Goal: Transaction & Acquisition: Purchase product/service

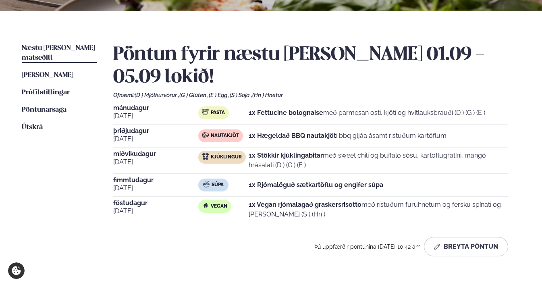
scroll to position [173, 0]
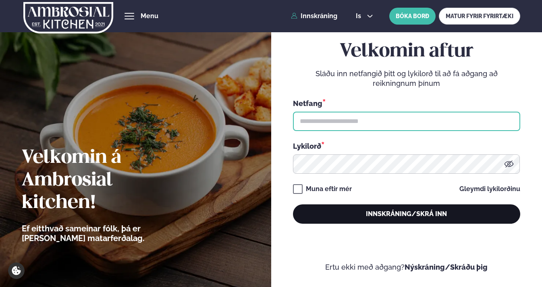
type input "**********"
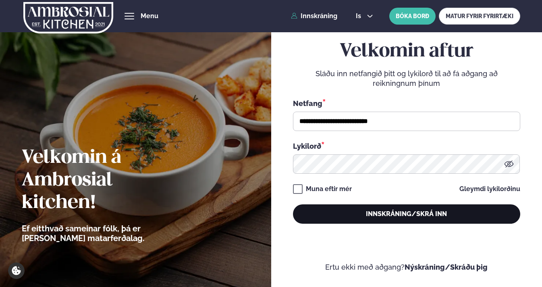
click at [360, 215] on button "Innskráning/Skrá inn" at bounding box center [406, 213] width 227 height 19
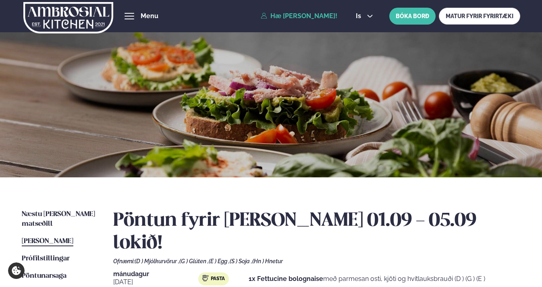
scroll to position [138, 0]
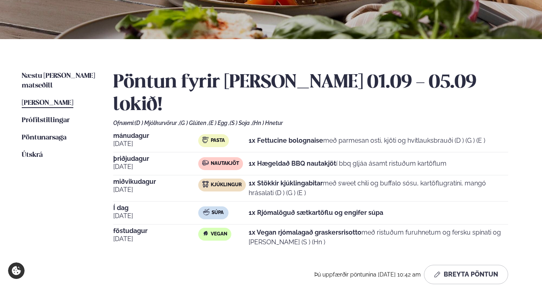
click at [274, 228] on strong "1x Vegan rjómalagað graskersrisotto" at bounding box center [305, 232] width 113 height 8
click at [73, 80] on link "Næstu [PERSON_NAME] matseðill Næsta vika" at bounding box center [59, 80] width 75 height 19
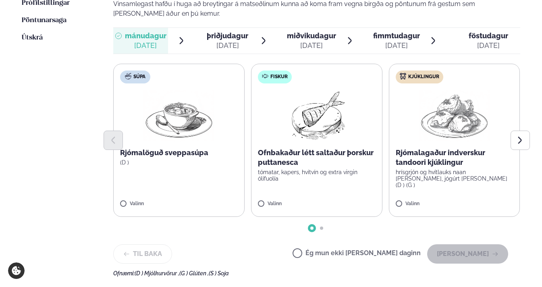
scroll to position [257, 0]
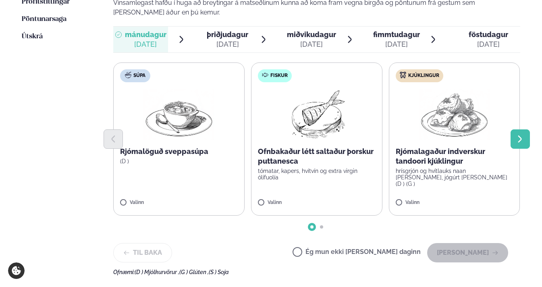
click at [517, 135] on icon "Next slide" at bounding box center [519, 139] width 9 height 9
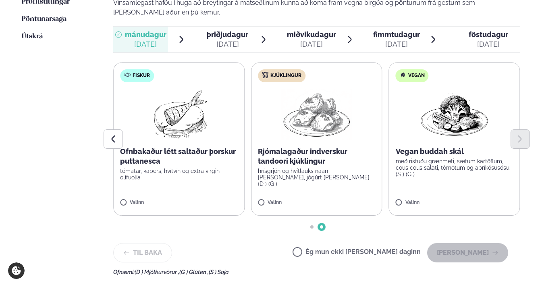
click at [340, 168] on p "hrísgrjón og hvítlauks naan [PERSON_NAME], jógúrt [PERSON_NAME] (D ) (G )" at bounding box center [317, 177] width 118 height 19
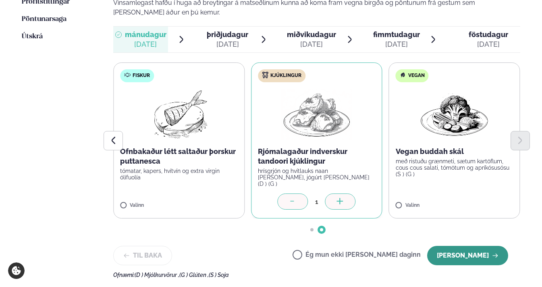
click at [458, 246] on button "[PERSON_NAME]" at bounding box center [467, 255] width 81 height 19
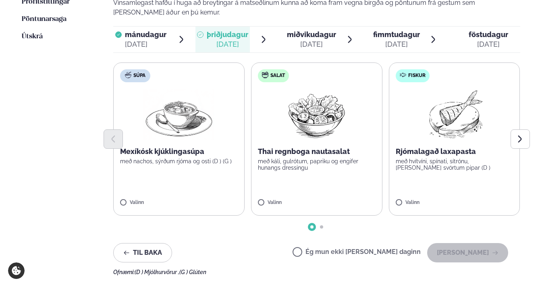
click at [323, 129] on div at bounding box center [316, 138] width 406 height 19
click at [460, 106] on img at bounding box center [453, 115] width 71 height 52
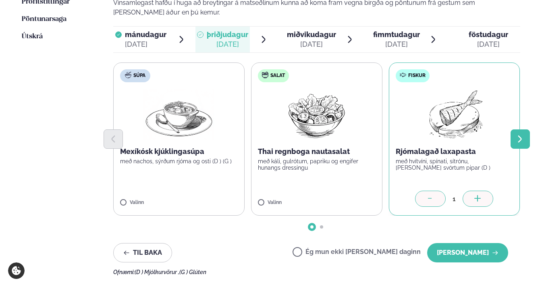
click at [520, 135] on icon "Next slide" at bounding box center [520, 138] width 4 height 7
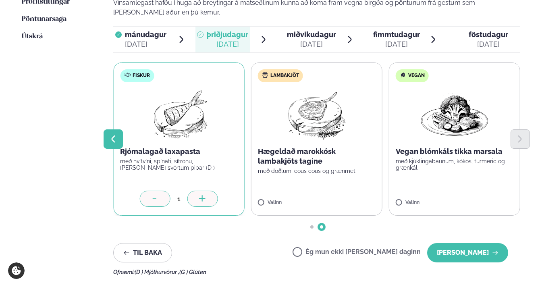
click at [112, 135] on icon "Previous slide" at bounding box center [114, 138] width 4 height 7
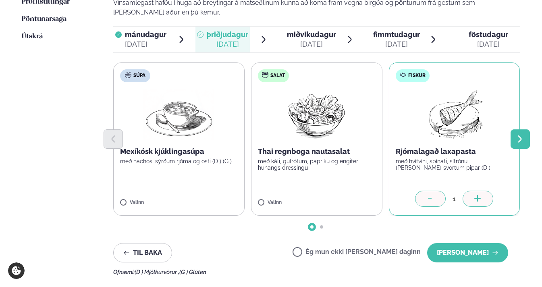
click at [516, 135] on icon "Next slide" at bounding box center [519, 139] width 9 height 9
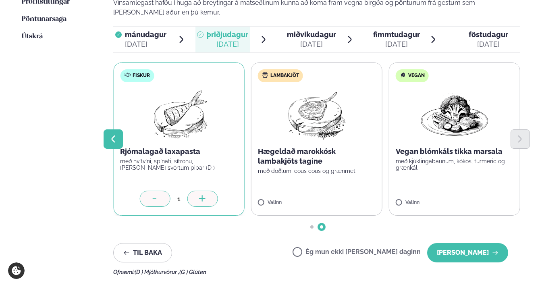
click at [114, 135] on icon "Previous slide" at bounding box center [113, 139] width 9 height 9
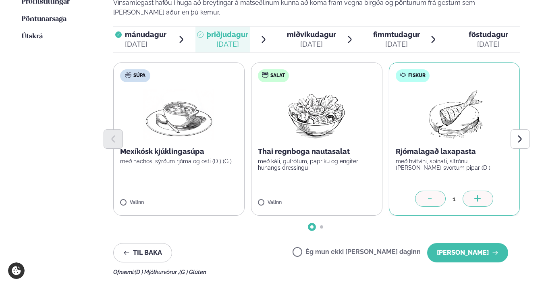
click at [330, 129] on div at bounding box center [316, 138] width 406 height 19
click at [342, 147] on p "Thai regnboga nautasalat" at bounding box center [317, 152] width 118 height 10
click at [431, 195] on icon at bounding box center [430, 199] width 8 height 8
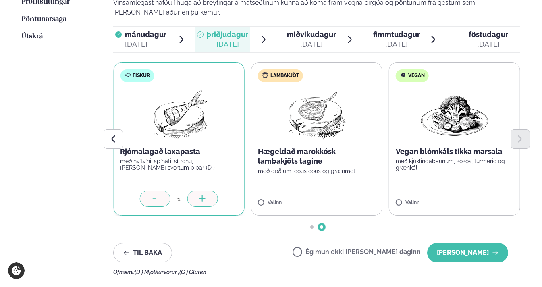
click at [157, 195] on icon at bounding box center [155, 199] width 8 height 8
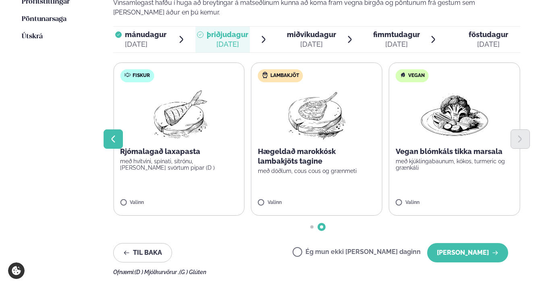
click at [113, 135] on icon "Previous slide" at bounding box center [113, 139] width 9 height 9
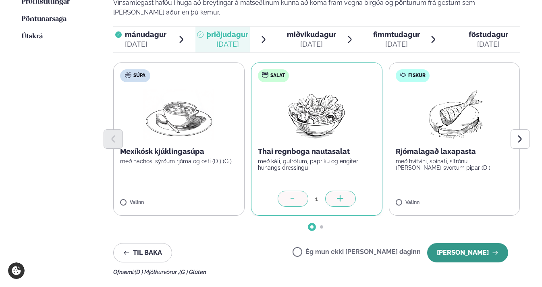
click at [470, 243] on button "[PERSON_NAME]" at bounding box center [467, 252] width 81 height 19
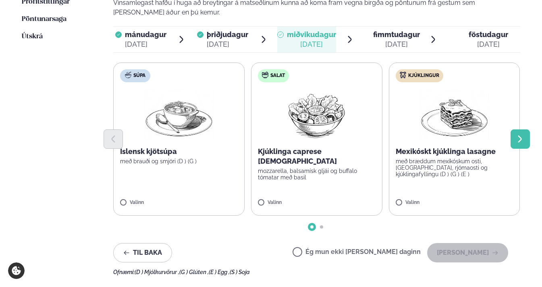
click at [519, 135] on icon "Next slide" at bounding box center [520, 138] width 4 height 7
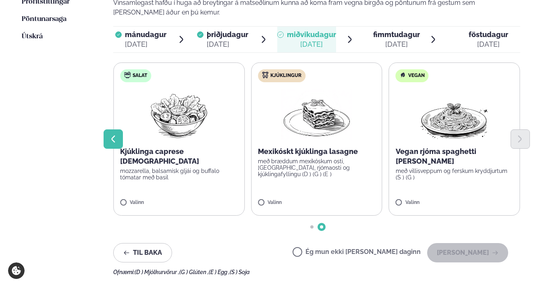
click at [122, 129] on button "Previous slide" at bounding box center [113, 138] width 19 height 19
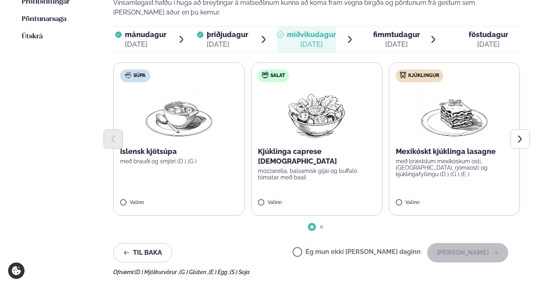
click at [326, 249] on label "Ég mun ekki [PERSON_NAME] daginn" at bounding box center [356, 253] width 128 height 8
click at [478, 243] on button "[PERSON_NAME]" at bounding box center [467, 252] width 81 height 19
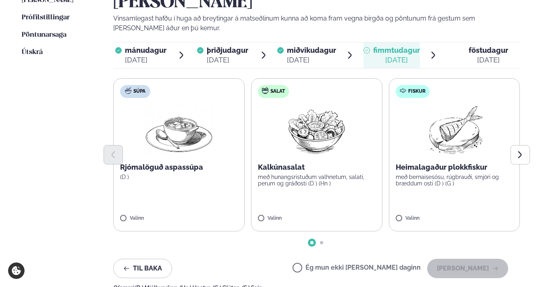
scroll to position [240, 0]
click at [457, 145] on div at bounding box center [316, 154] width 406 height 19
click at [438, 179] on label "Fiskur Heimalagaður plokkfiskur með bernaisesósu, rúgbrauði, smjöri og bræddum …" at bounding box center [454, 155] width 131 height 153
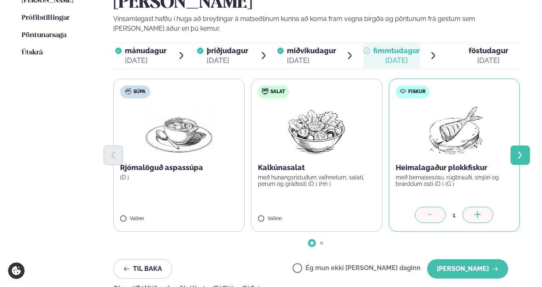
click at [516, 151] on icon "Next slide" at bounding box center [519, 155] width 9 height 9
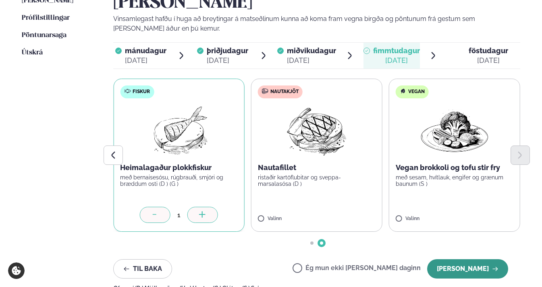
click at [482, 259] on button "[PERSON_NAME]" at bounding box center [467, 268] width 81 height 19
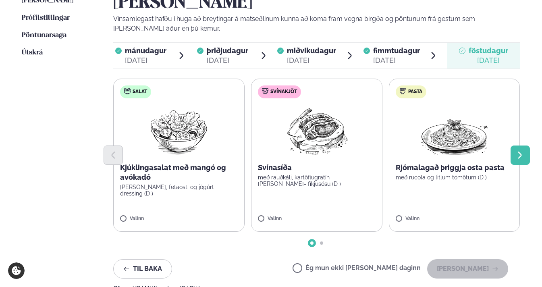
click at [519, 151] on icon "Next slide" at bounding box center [519, 155] width 9 height 9
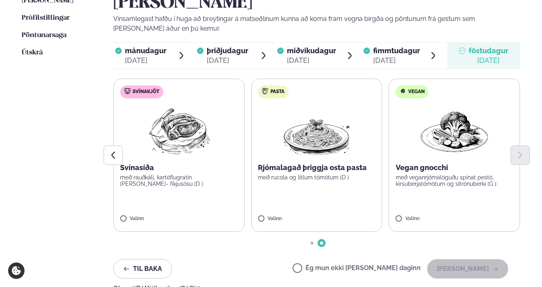
click at [434, 145] on div at bounding box center [316, 154] width 406 height 19
click at [460, 170] on label "Vegan Vegan gnocchi með veganrjómalöguðu spínat pestó, kirsuberjatómötum og sít…" at bounding box center [454, 155] width 131 height 153
click at [445, 191] on label "Vegan Vegan gnocchi með veganrjómalöguðu spínat pestó, kirsuberjatómötum og sít…" at bounding box center [454, 155] width 131 height 153
click at [462, 145] on div at bounding box center [316, 154] width 406 height 19
click at [426, 173] on label "Vegan Vegan gnocchi með veganrjómalöguðu spínat pestó, kirsuberjatómötum og sít…" at bounding box center [454, 155] width 131 height 153
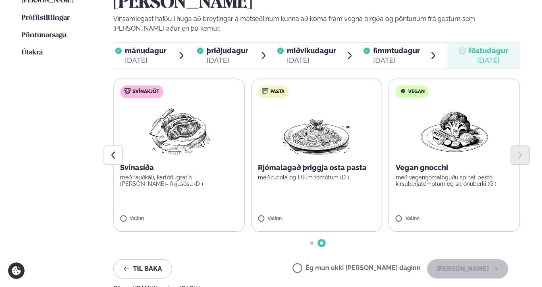
click at [404, 189] on label "Vegan Vegan gnocchi með veganrjómalöguðu spínat pestó, kirsuberjatómötum og sít…" at bounding box center [454, 155] width 131 height 153
click at [476, 110] on img at bounding box center [454, 131] width 71 height 52
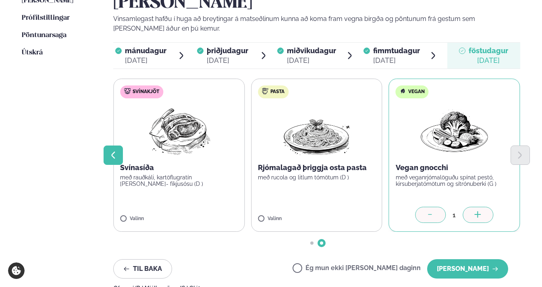
click at [113, 151] on icon "Previous slide" at bounding box center [113, 155] width 9 height 9
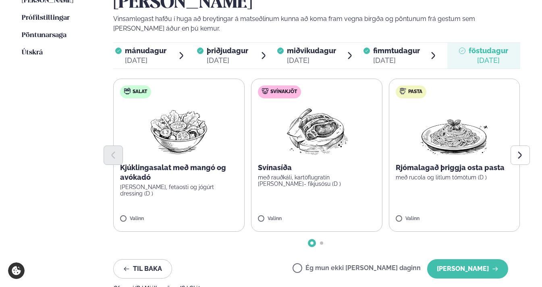
click at [180, 145] on div at bounding box center [316, 154] width 406 height 19
click at [181, 145] on div at bounding box center [316, 154] width 406 height 19
click at [196, 163] on p "Kjúklingasalat með mangó og avókadó" at bounding box center [179, 172] width 118 height 19
click at [521, 151] on icon "Next slide" at bounding box center [520, 154] width 4 height 7
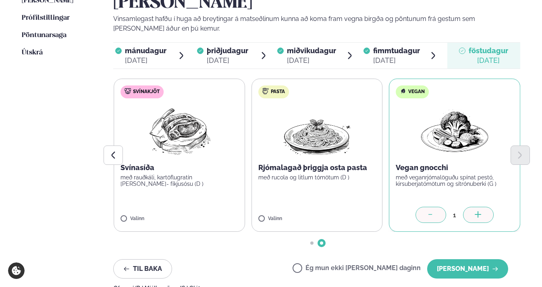
click at [426, 207] on div at bounding box center [430, 215] width 31 height 16
click at [436, 207] on div at bounding box center [430, 215] width 31 height 16
click at [109, 151] on icon "Previous slide" at bounding box center [113, 155] width 9 height 9
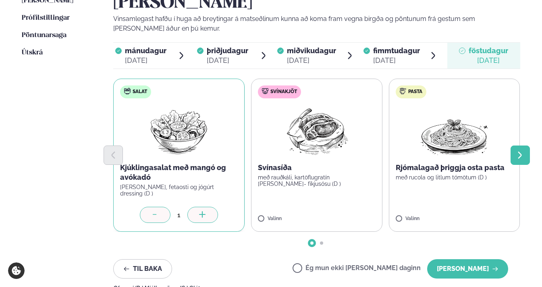
click at [516, 151] on icon "Next slide" at bounding box center [519, 155] width 9 height 9
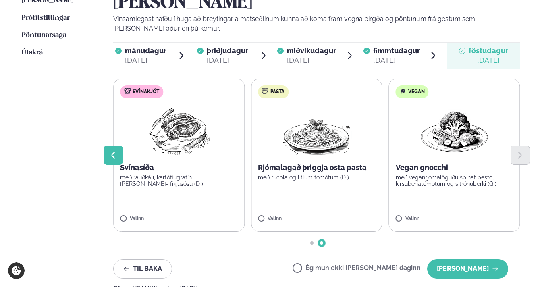
click at [118, 145] on button "Previous slide" at bounding box center [113, 154] width 19 height 19
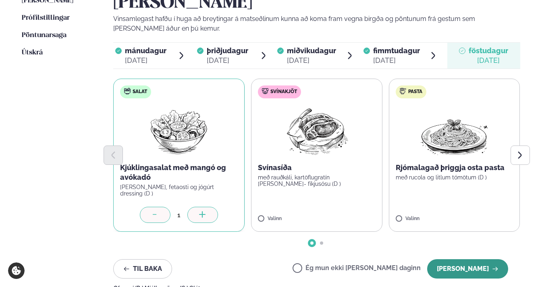
click at [458, 259] on button "[PERSON_NAME]" at bounding box center [467, 268] width 81 height 19
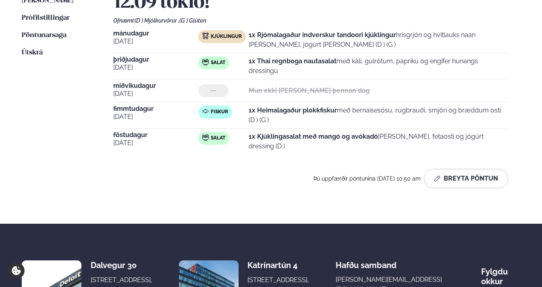
scroll to position [214, 0]
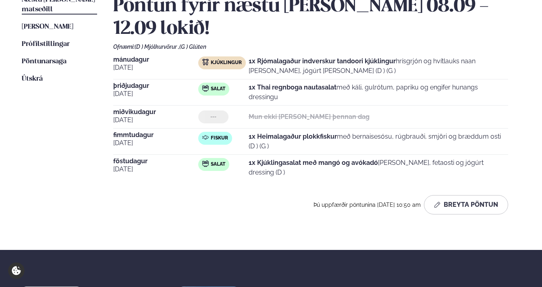
drag, startPoint x: 310, startPoint y: 67, endPoint x: 372, endPoint y: 70, distance: 62.1
click at [372, 83] on p "1x Thai regnboga nautasalat með káli, gulrótum, papriku og engifer hunangs dres…" at bounding box center [379, 92] width 260 height 19
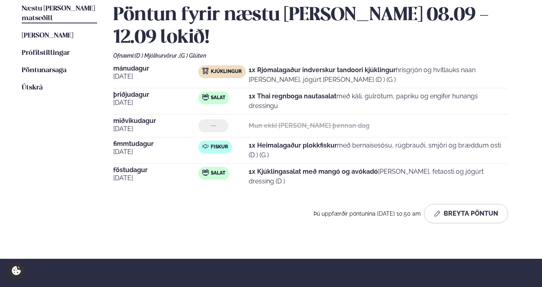
scroll to position [206, 0]
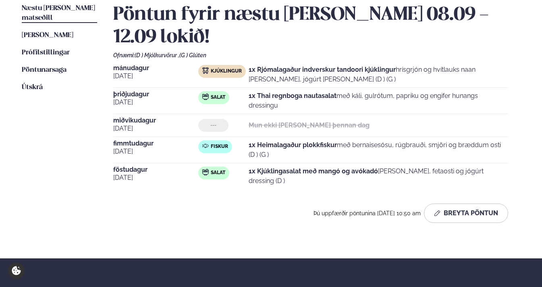
click at [367, 65] on p "1x Rjómalagaður indverskur tandoori kjúklingur hrísgrjón og hvítlauks naan [PER…" at bounding box center [379, 74] width 260 height 19
click at [346, 140] on p "1x Heimalagaður plokkfiskur með bernaisesósu, rúgbrauði, smjöri og bræddum osti…" at bounding box center [379, 149] width 260 height 19
